Goal: Obtain resource: Download file/media

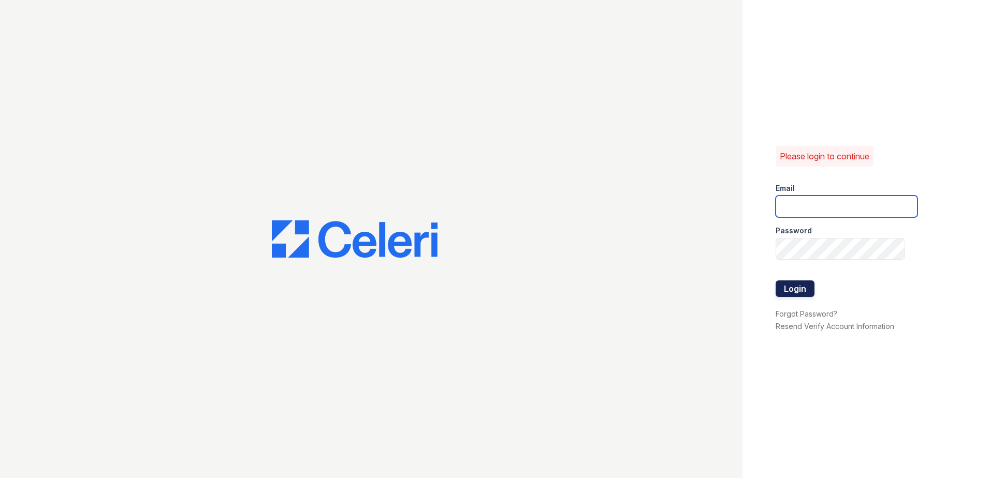
type input "renewmtvernon@trinity-pm.com"
click at [796, 286] on button "Login" at bounding box center [795, 289] width 39 height 17
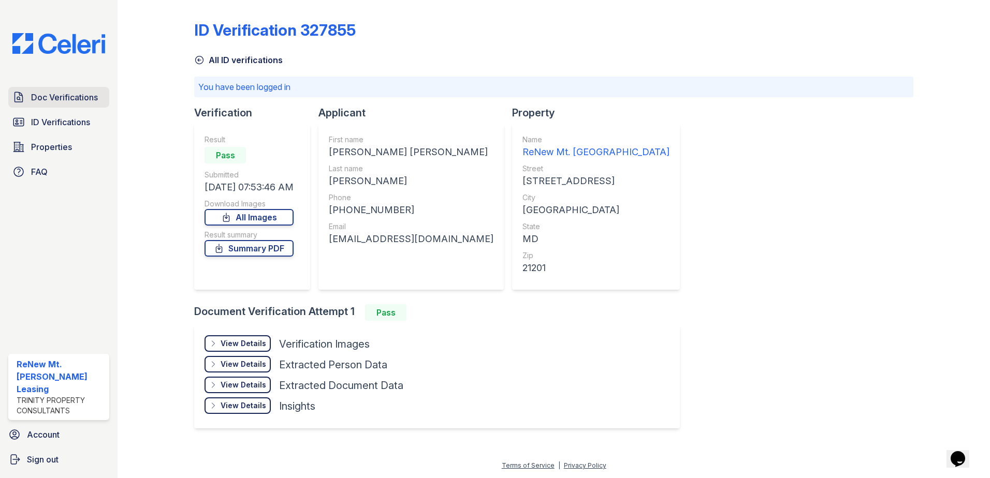
click at [45, 100] on span "Doc Verifications" at bounding box center [64, 97] width 67 height 12
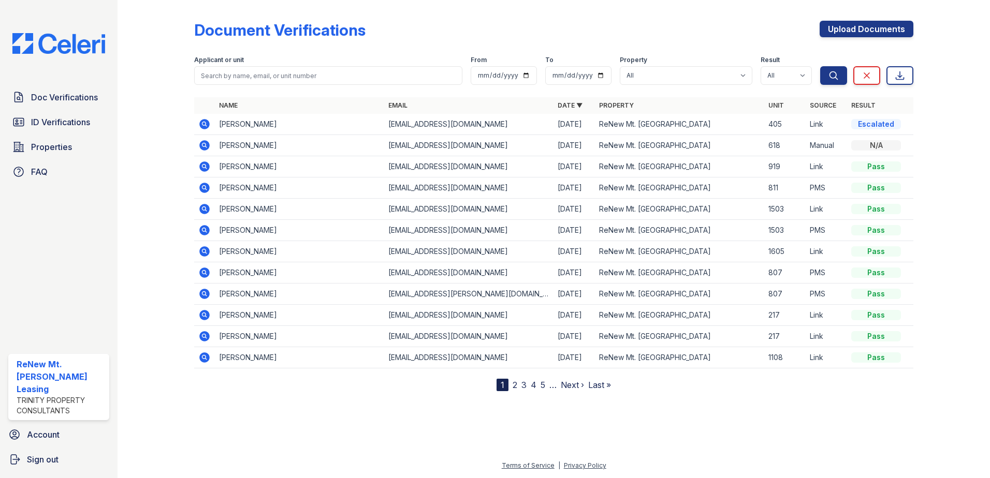
click at [205, 126] on icon at bounding box center [204, 124] width 10 height 10
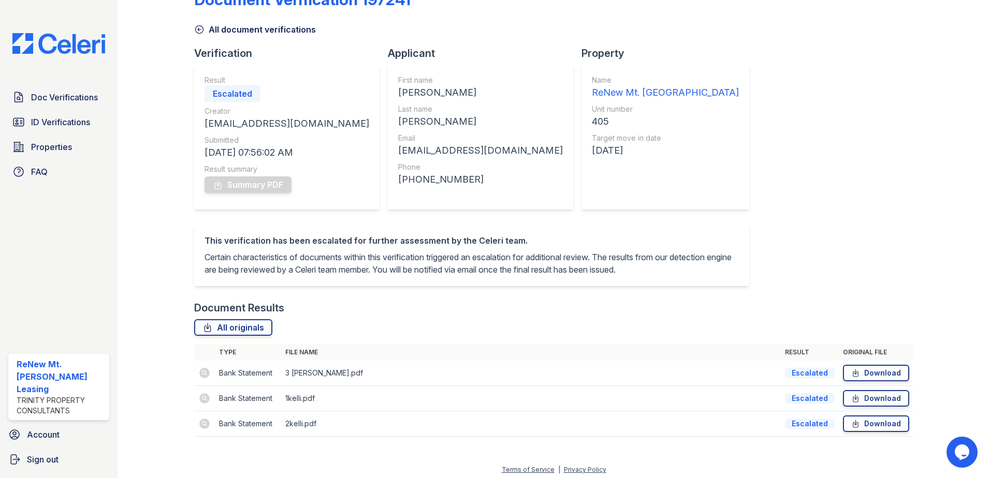
scroll to position [47, 0]
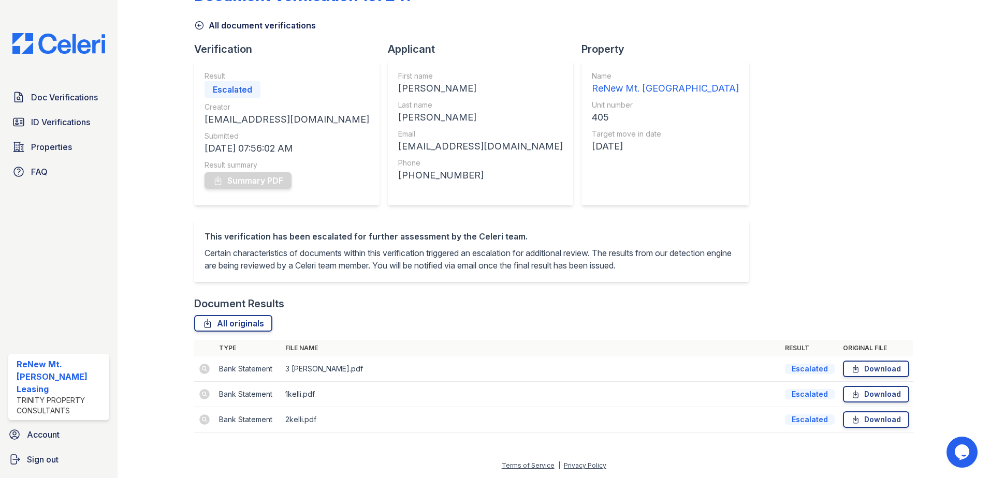
click at [814, 371] on div "Escalated" at bounding box center [810, 369] width 50 height 10
click at [902, 366] on link "Download" at bounding box center [876, 369] width 66 height 17
click at [51, 125] on span "ID Verifications" at bounding box center [60, 122] width 59 height 12
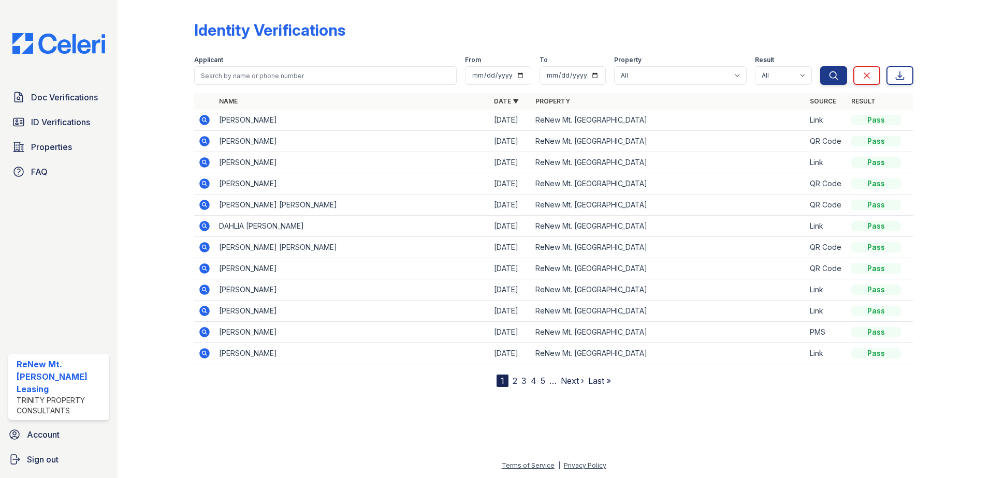
click at [204, 145] on icon at bounding box center [204, 141] width 10 height 10
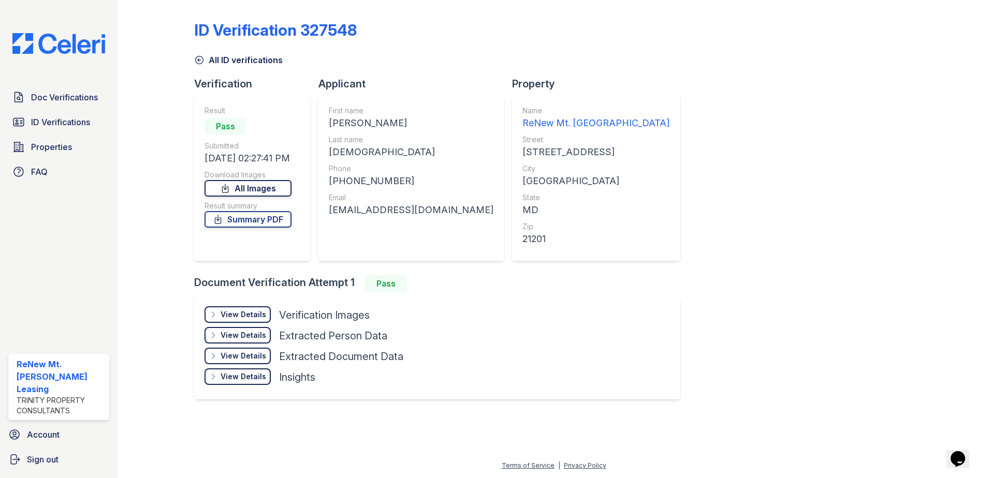
click at [243, 186] on link "All Images" at bounding box center [248, 188] width 87 height 17
